Goal: Check status: Check status

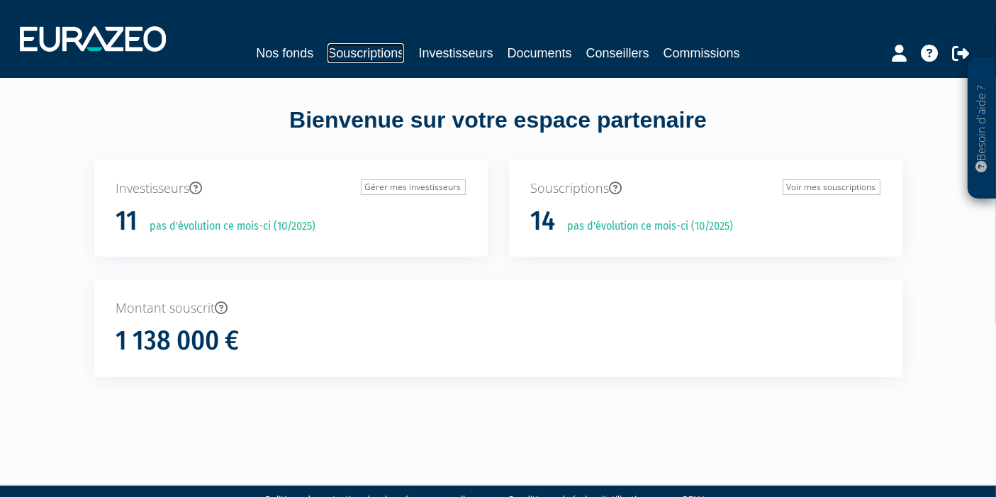
drag, startPoint x: 0, startPoint y: 0, endPoint x: 367, endPoint y: 46, distance: 369.5
click at [367, 46] on link "Souscriptions" at bounding box center [366, 53] width 77 height 20
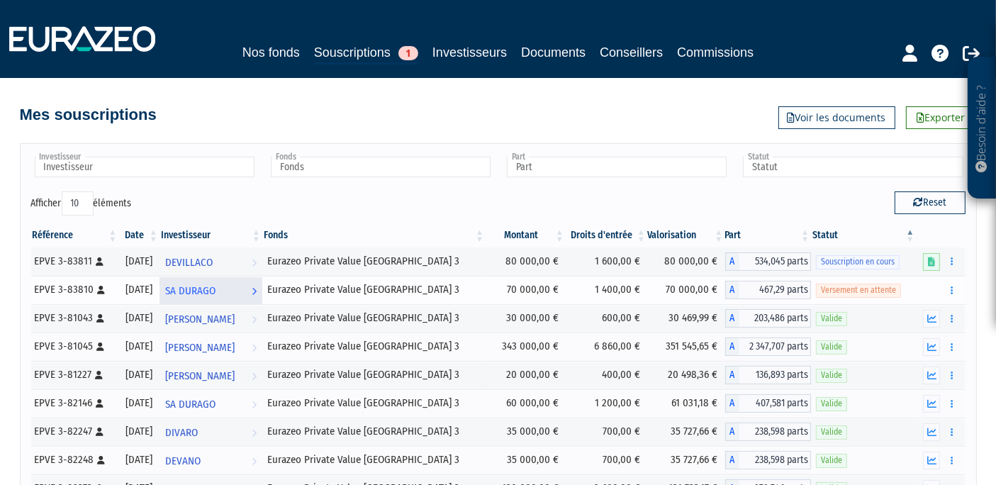
click at [216, 289] on span "SA DURAGO" at bounding box center [190, 291] width 50 height 26
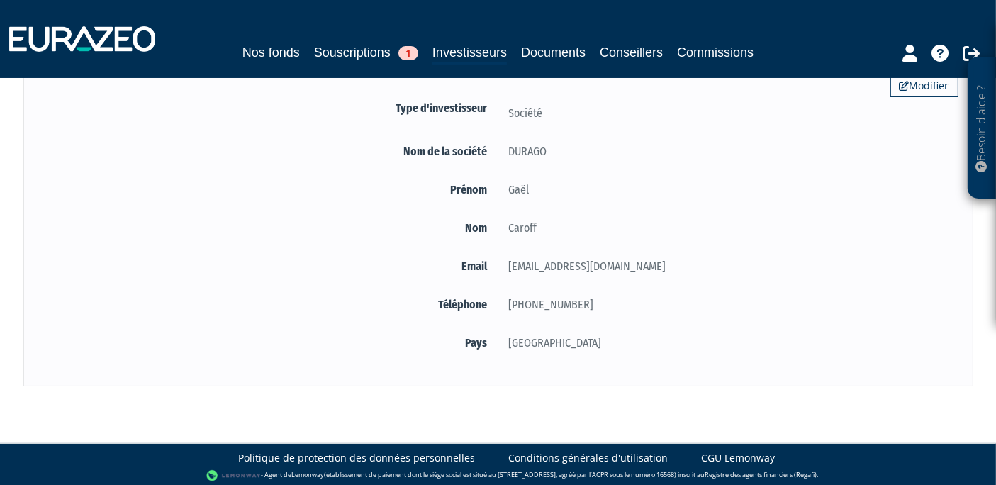
scroll to position [110, 0]
